Goal: Transaction & Acquisition: Download file/media

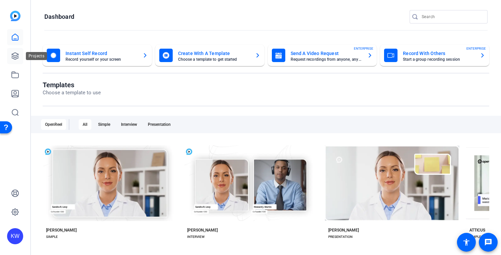
click at [17, 53] on icon at bounding box center [15, 56] width 7 height 7
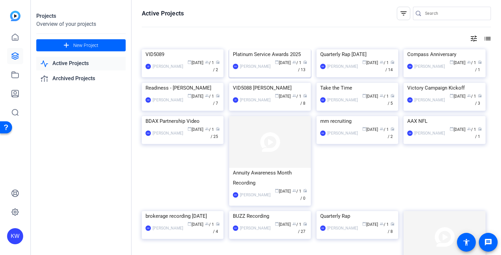
click at [262, 59] on div "Platinum Service Awards 2025" at bounding box center [270, 54] width 74 height 10
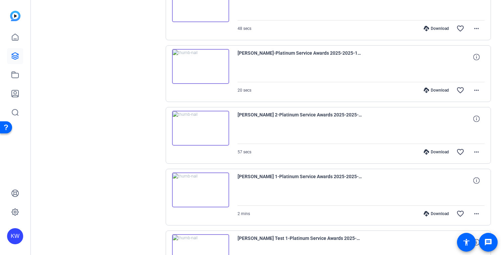
scroll to position [547, 0]
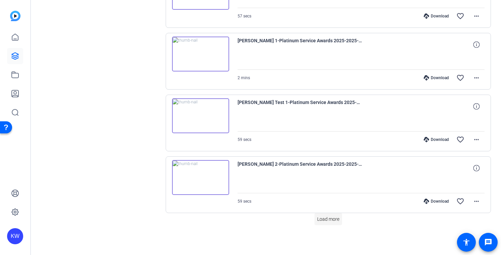
click at [328, 219] on span "Load more" at bounding box center [328, 219] width 22 height 7
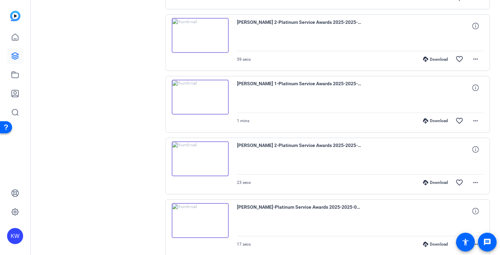
scroll to position [686, 0]
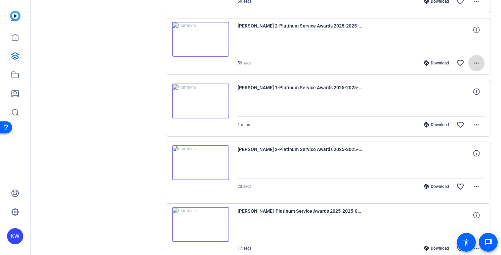
click at [472, 62] on mat-icon "more_horiz" at bounding box center [476, 63] width 8 height 8
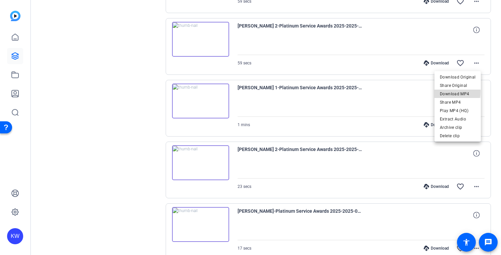
click at [446, 92] on span "Download MP4" at bounding box center [458, 94] width 36 height 8
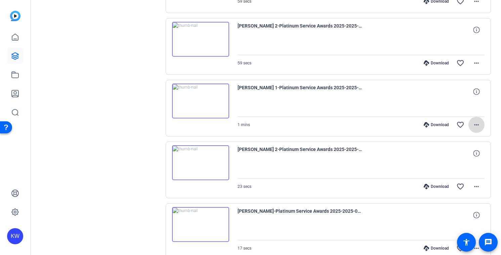
click at [472, 127] on mat-icon "more_horiz" at bounding box center [476, 125] width 8 height 8
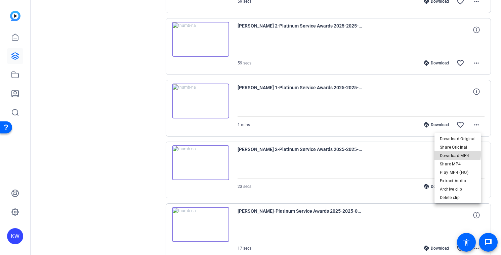
click at [453, 154] on span "Download MP4" at bounding box center [458, 156] width 36 height 8
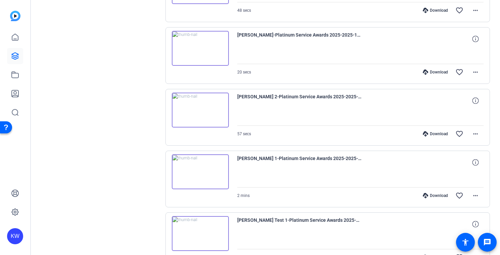
scroll to position [411, 0]
